Goal: Task Accomplishment & Management: Manage account settings

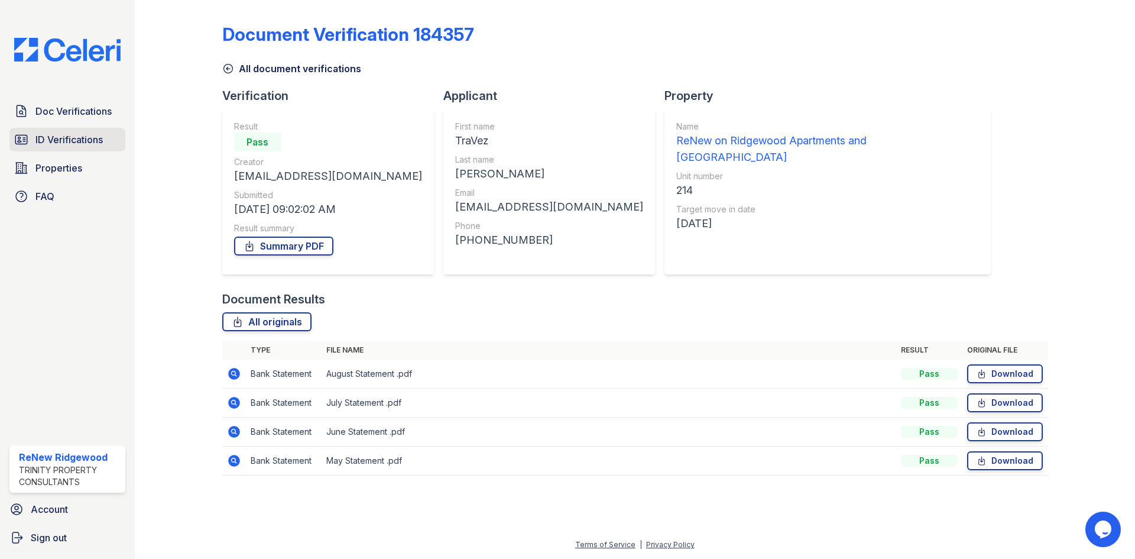
click at [58, 142] on span "ID Verifications" at bounding box center [68, 139] width 67 height 14
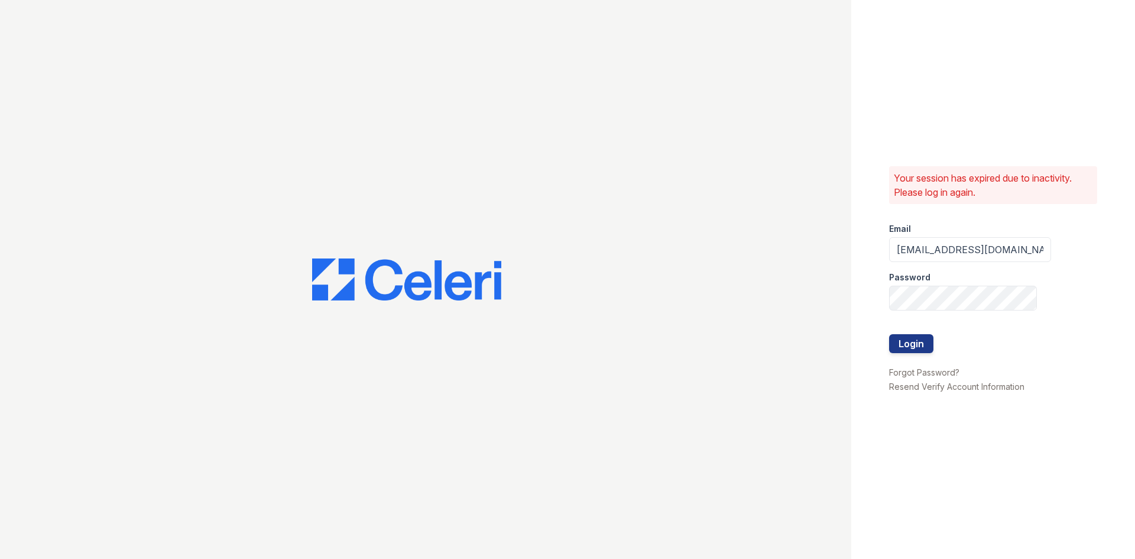
click at [919, 332] on div at bounding box center [970, 322] width 162 height 24
click at [918, 341] on button "Login" at bounding box center [911, 343] width 44 height 19
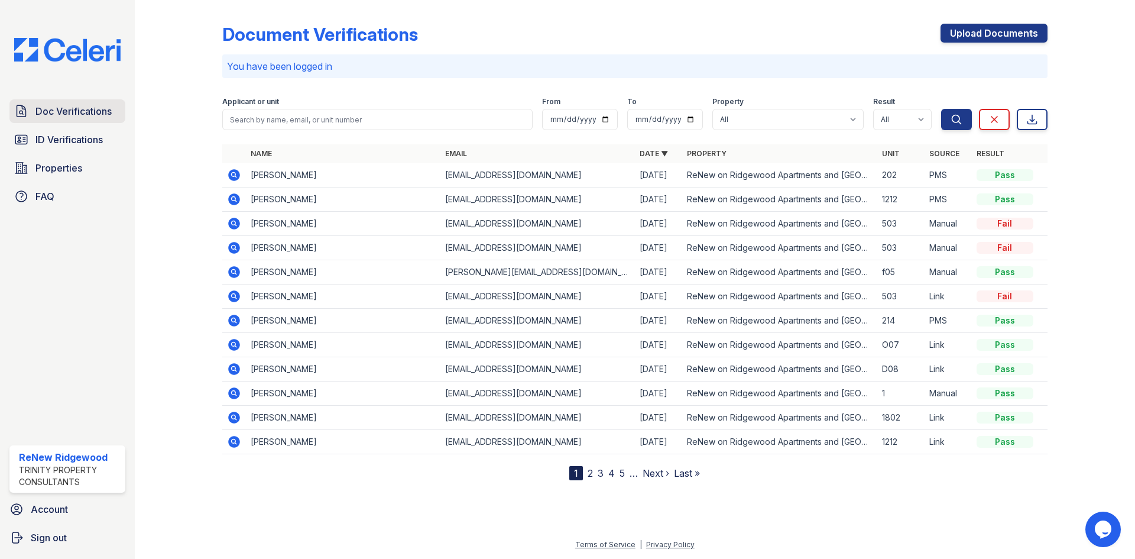
click at [52, 120] on link "Doc Verifications" at bounding box center [67, 111] width 116 height 24
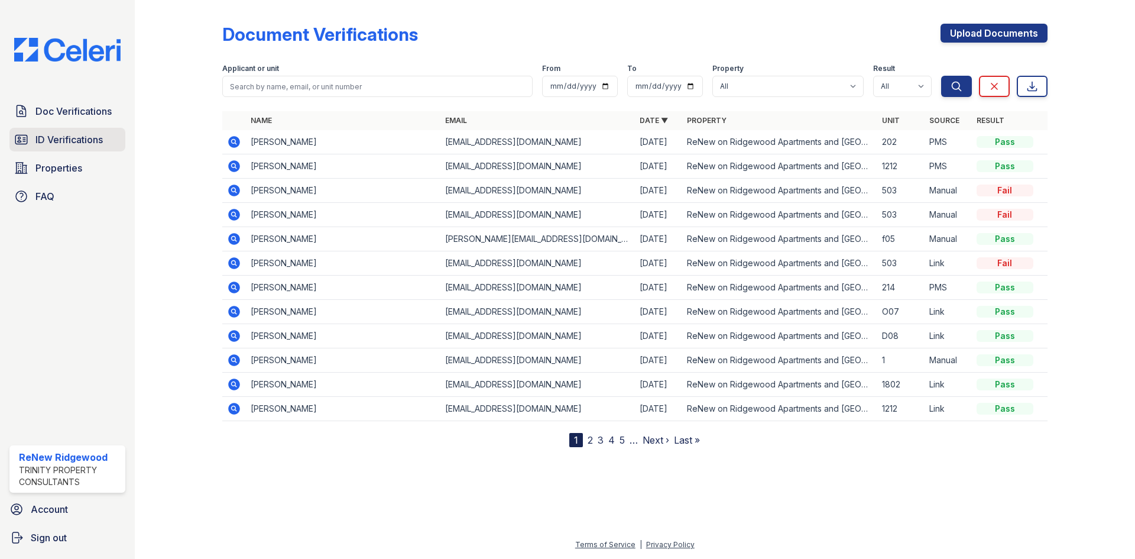
click at [47, 133] on span "ID Verifications" at bounding box center [68, 139] width 67 height 14
